Goal: Task Accomplishment & Management: Use online tool/utility

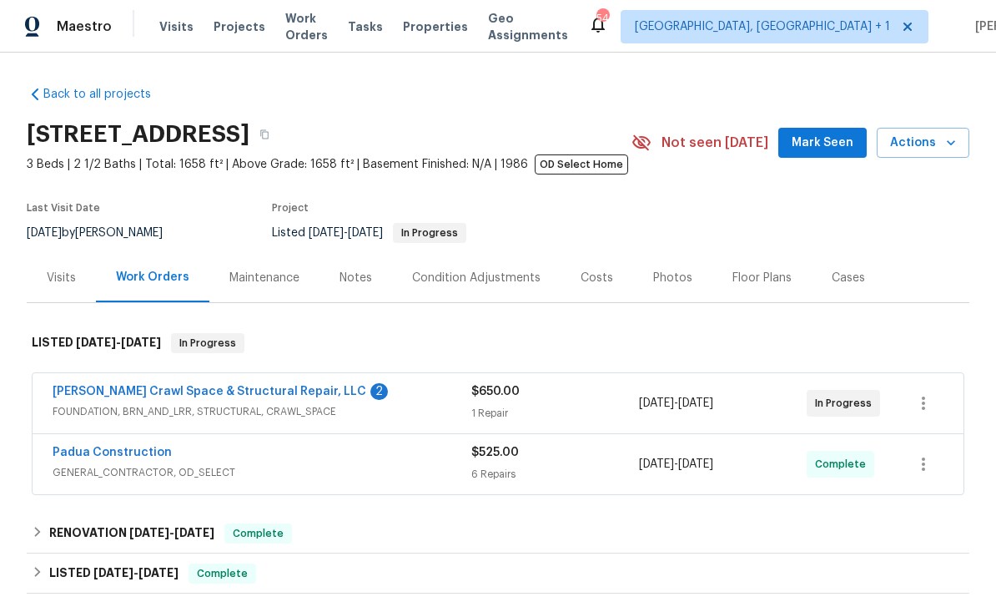
click at [276, 393] on link "[PERSON_NAME] Crawl Space & Structural Repair, LLC" at bounding box center [210, 391] width 314 height 12
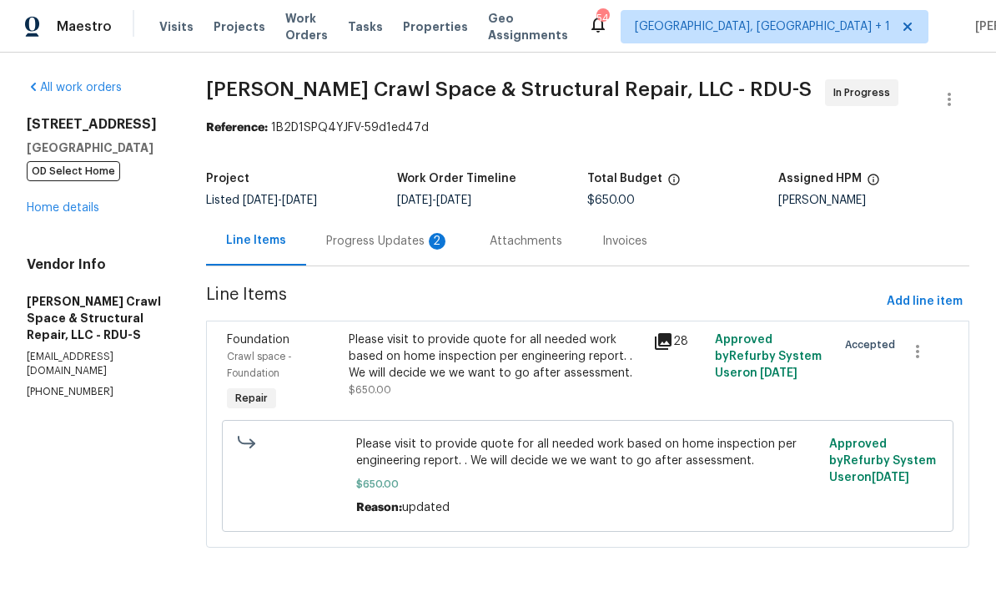
click at [392, 243] on div "Progress Updates 2" at bounding box center [387, 241] width 123 height 17
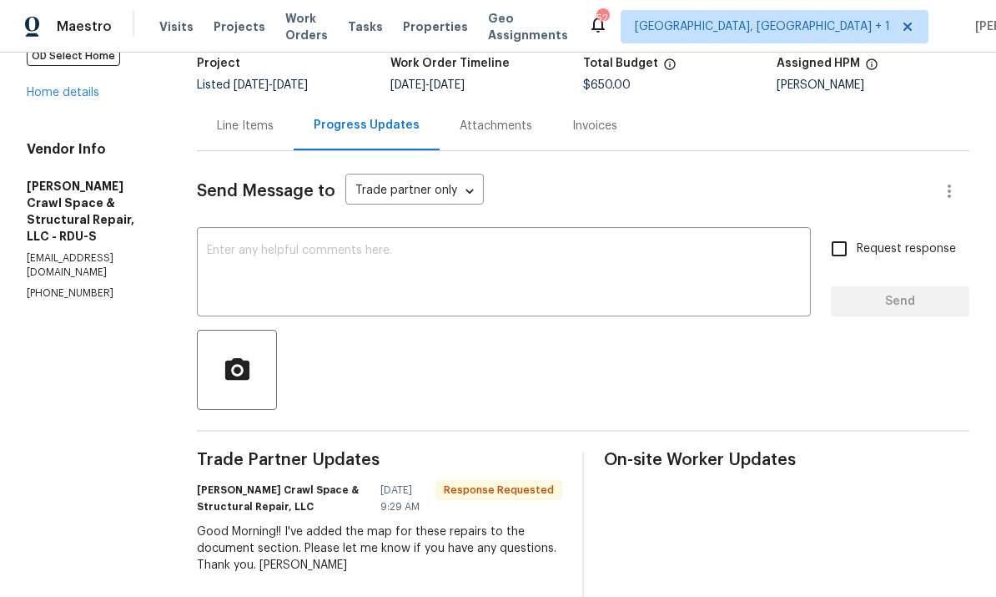
scroll to position [113, 0]
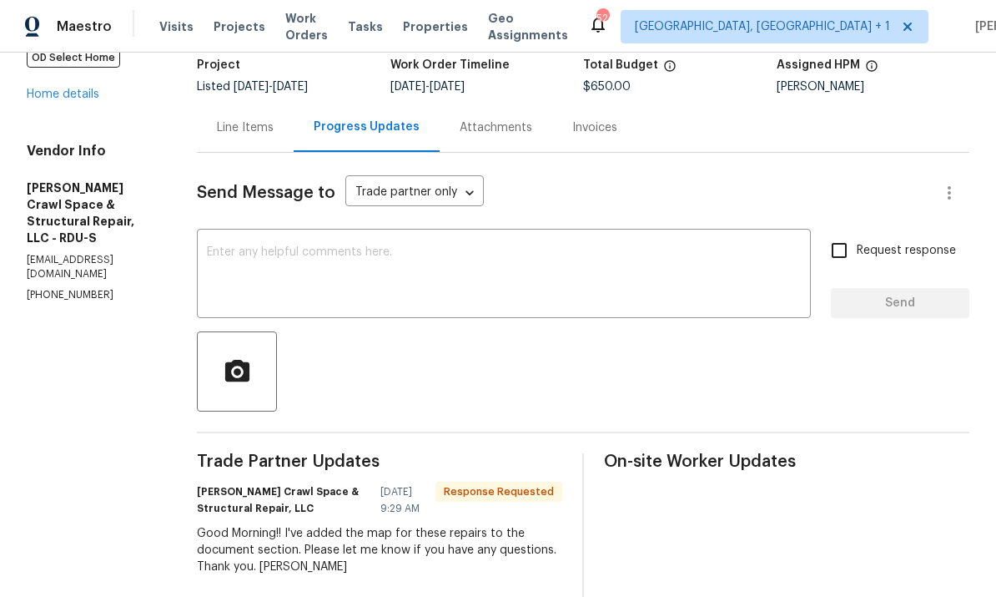
click at [288, 269] on textarea at bounding box center [504, 275] width 594 height 58
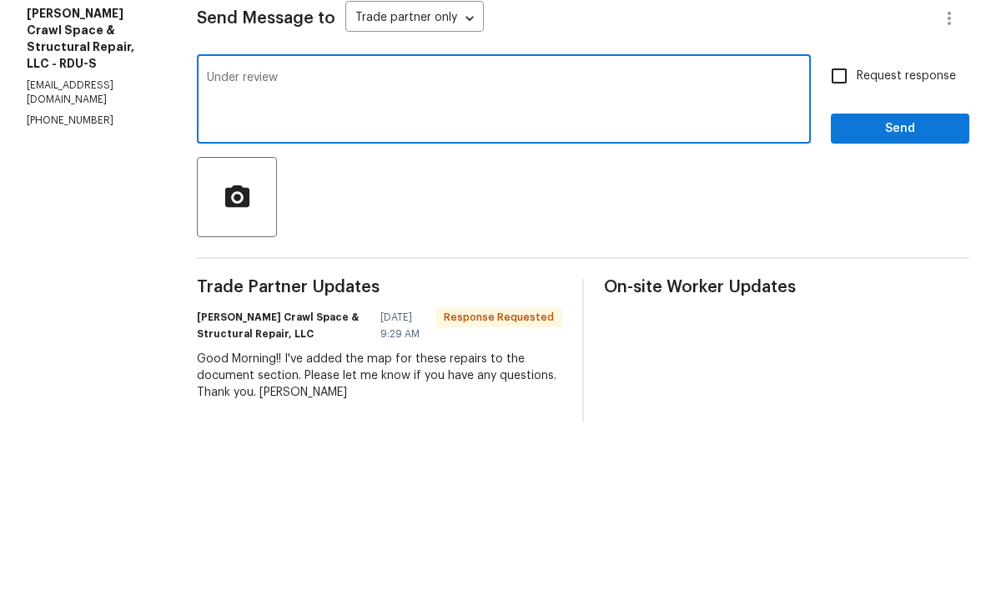
type textarea "Under review"
click at [875, 293] on span "Send" at bounding box center [900, 303] width 112 height 21
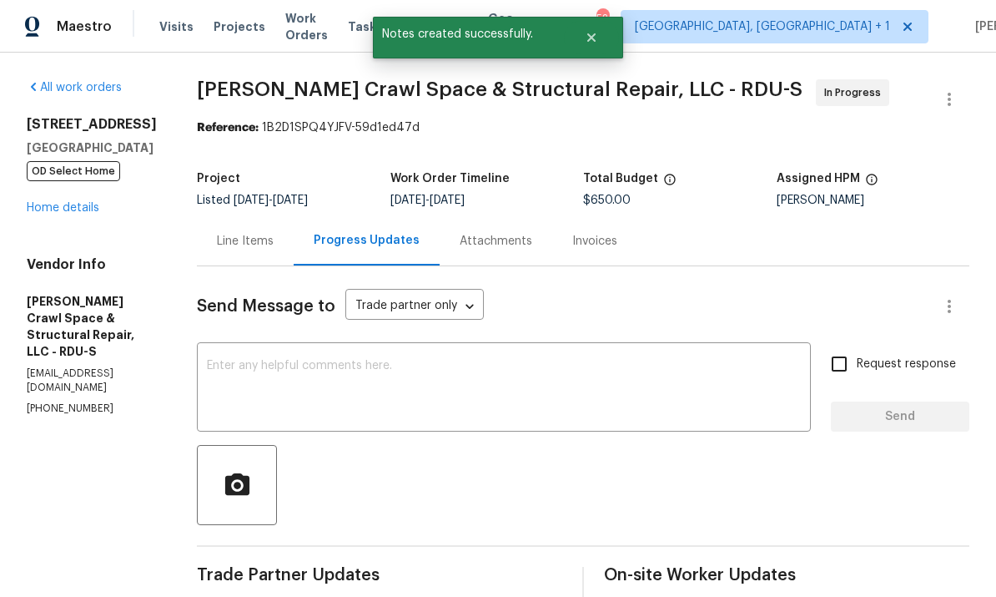
click at [61, 202] on link "Home details" at bounding box center [63, 208] width 73 height 12
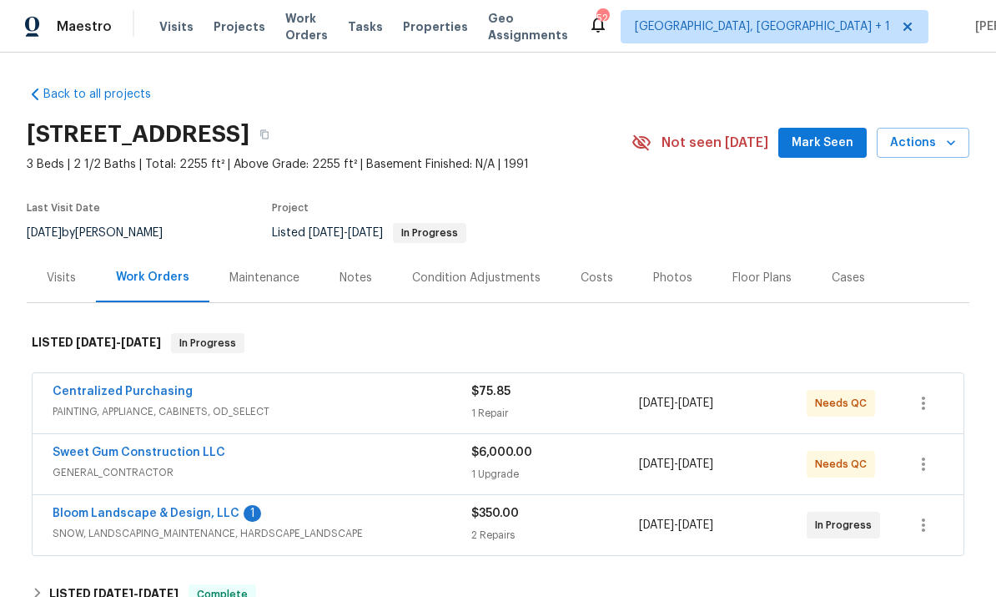
click at [160, 516] on link "Bloom Landscape & Design, LLC" at bounding box center [146, 513] width 187 height 12
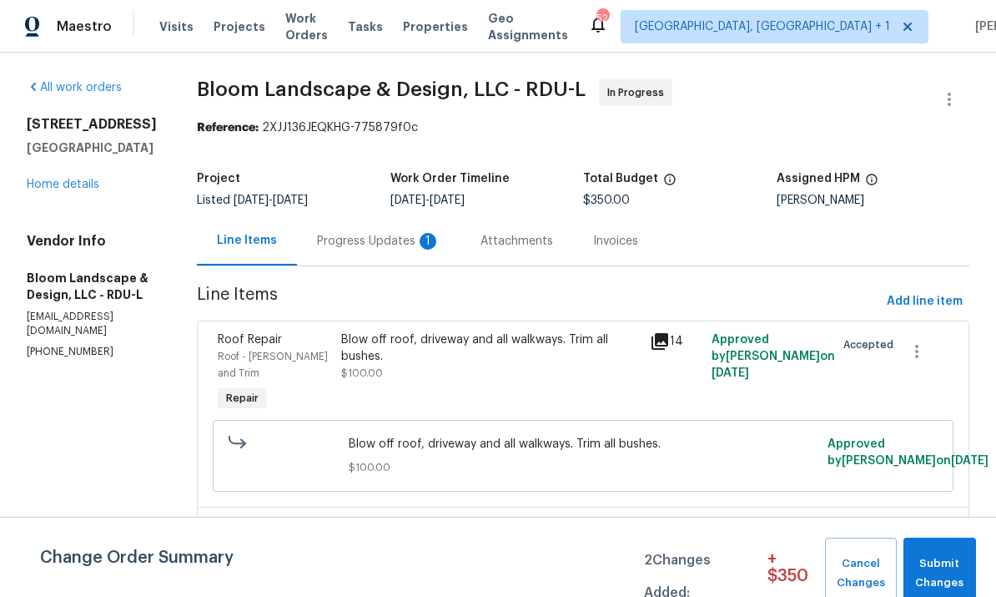
click at [380, 247] on div "Progress Updates 1" at bounding box center [378, 241] width 123 height 17
